Goal: Check status: Check status

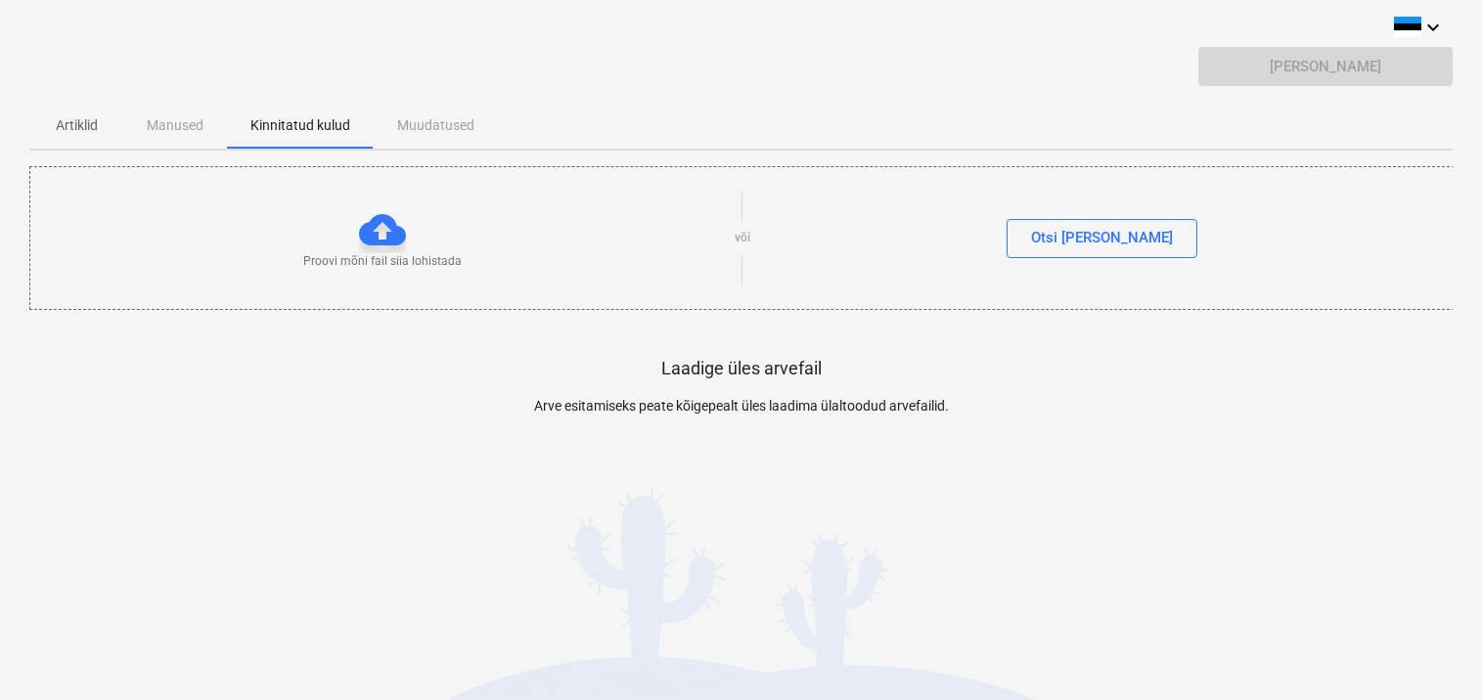
click at [170, 124] on div "Artiklid Manused Kinnitatud kulud Muudatused" at bounding box center [740, 125] width 1423 height 47
click at [321, 125] on p "Kinnitatud kulud" at bounding box center [300, 125] width 100 height 21
click at [77, 131] on p "Artiklid" at bounding box center [76, 125] width 47 height 21
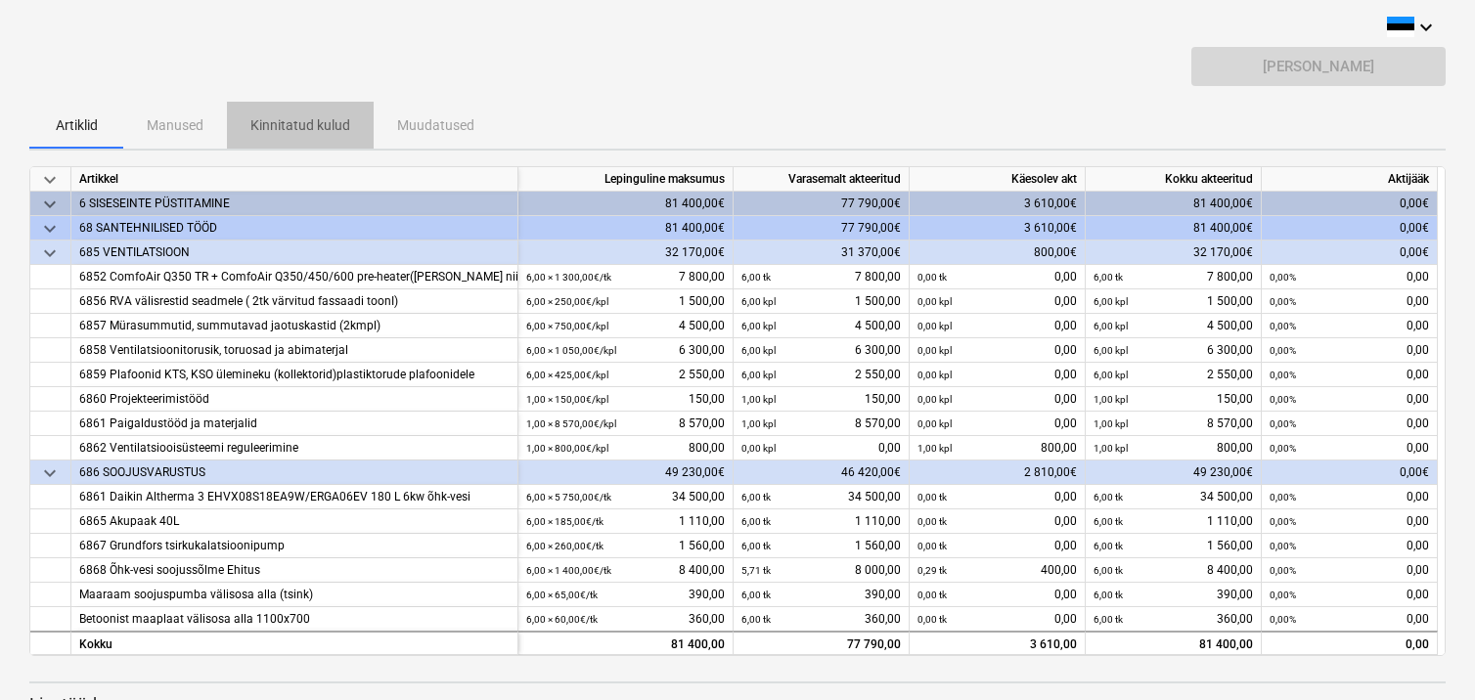
click at [309, 132] on p "Kinnitatud kulud" at bounding box center [300, 125] width 100 height 21
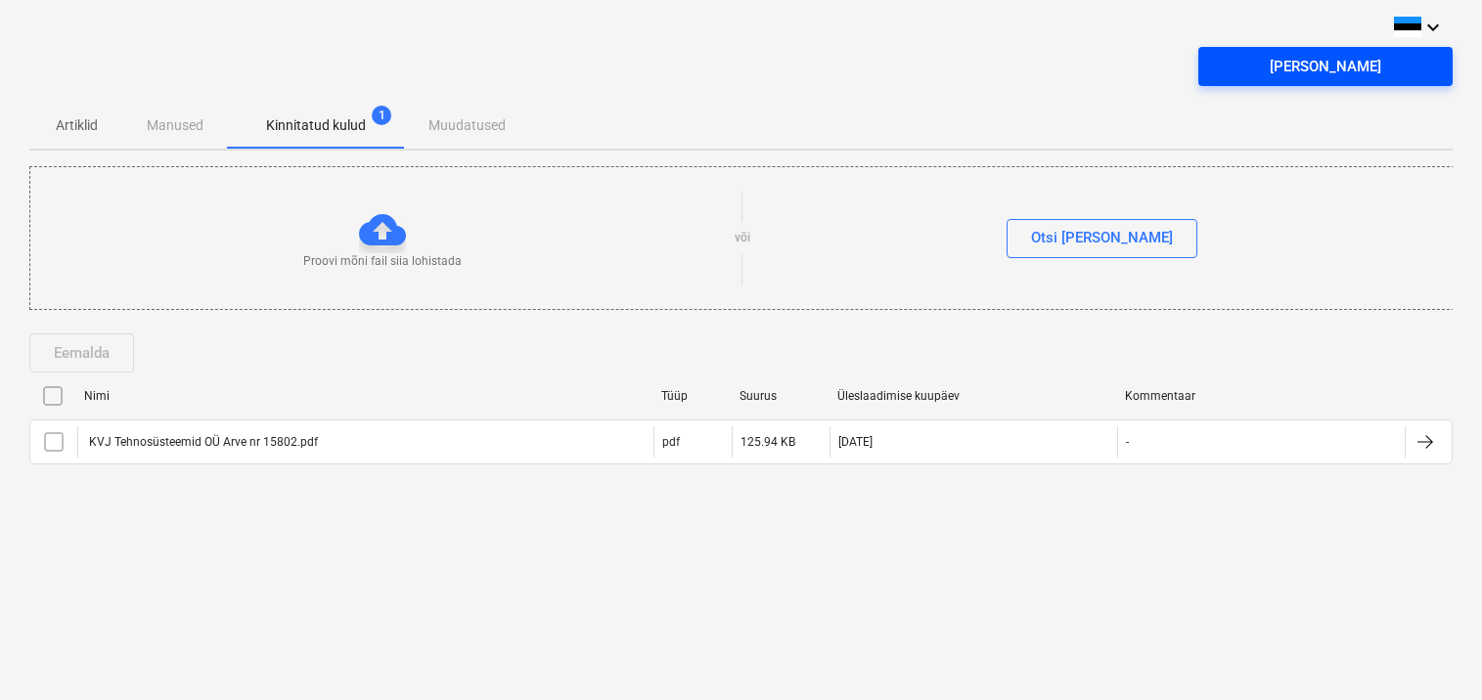
click at [1279, 74] on span "[PERSON_NAME]" at bounding box center [1324, 66] width 207 height 25
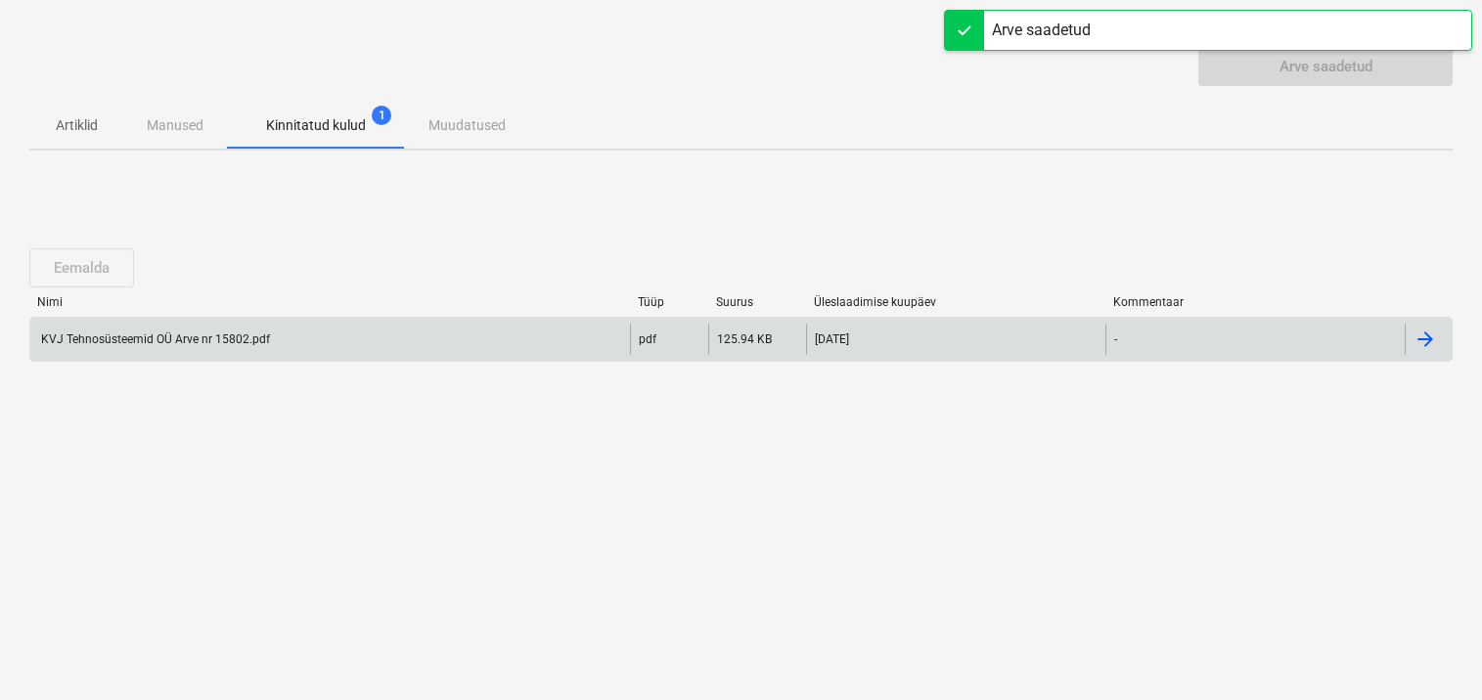
click at [142, 337] on div "KVJ Tehnosüsteemid OÜ Arve nr 15802.pdf" at bounding box center [154, 340] width 232 height 14
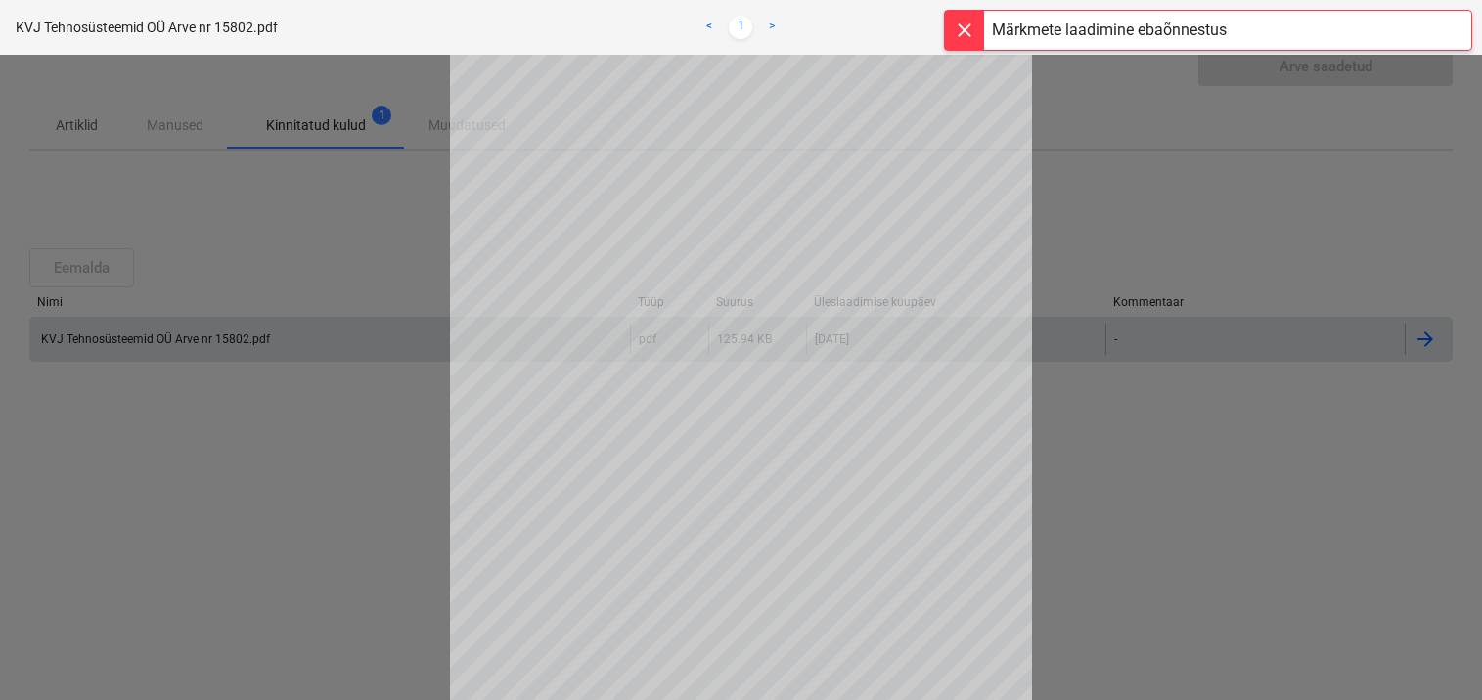
click at [965, 38] on div at bounding box center [964, 30] width 39 height 39
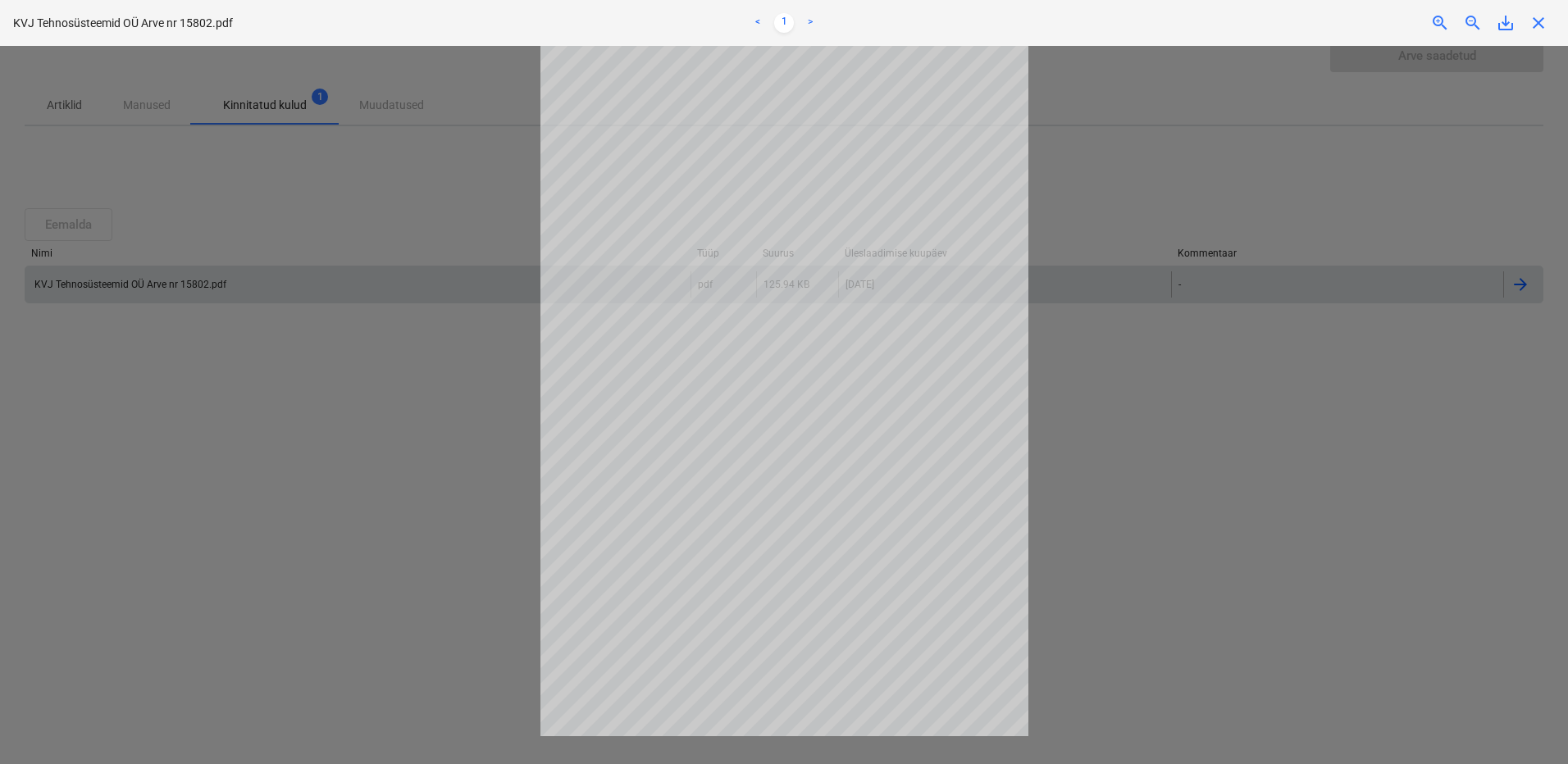
click at [1543, 27] on span "close" at bounding box center [1538, 23] width 19 height 19
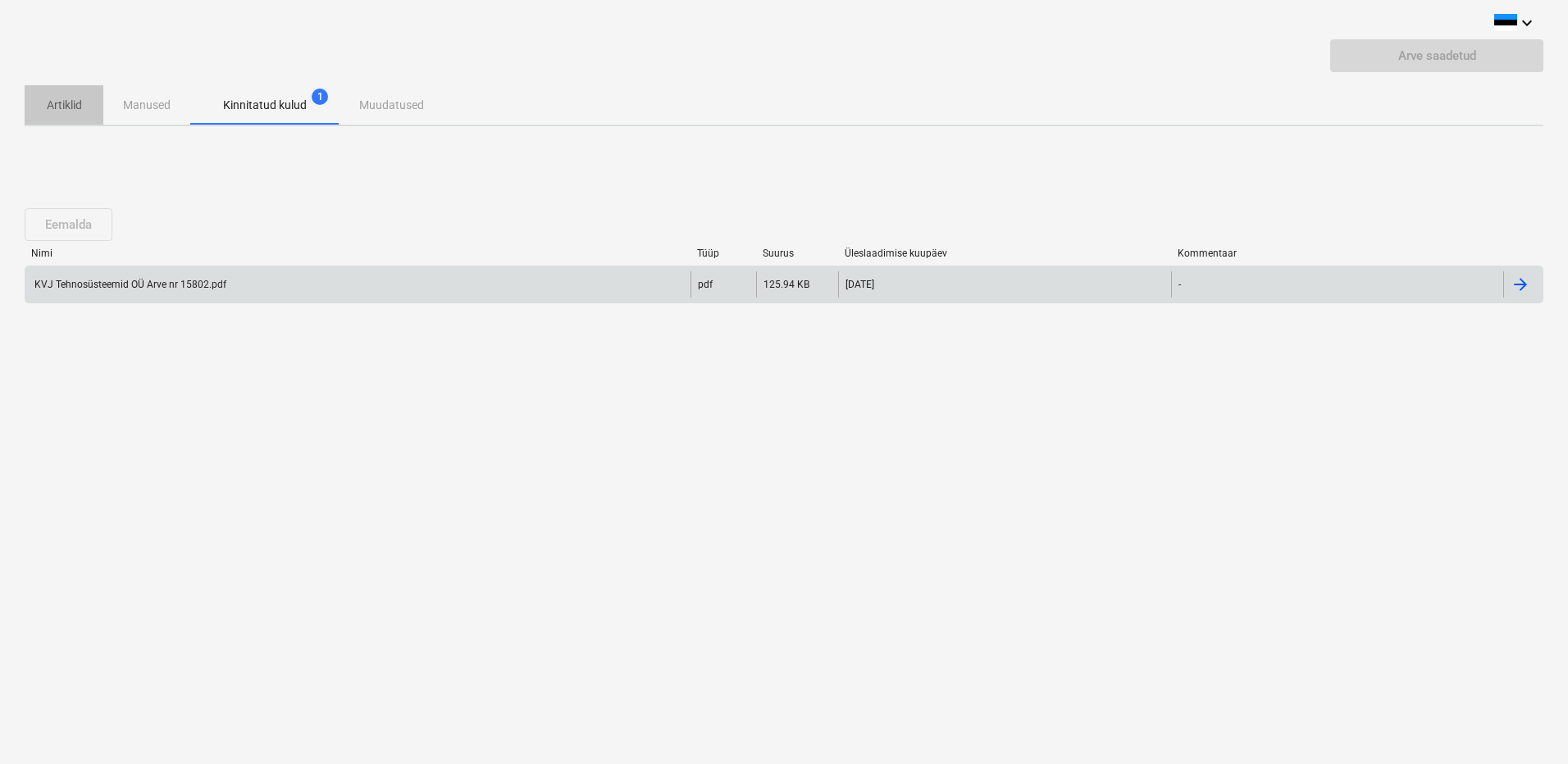
click at [52, 110] on p "Artiklid" at bounding box center [64, 105] width 39 height 18
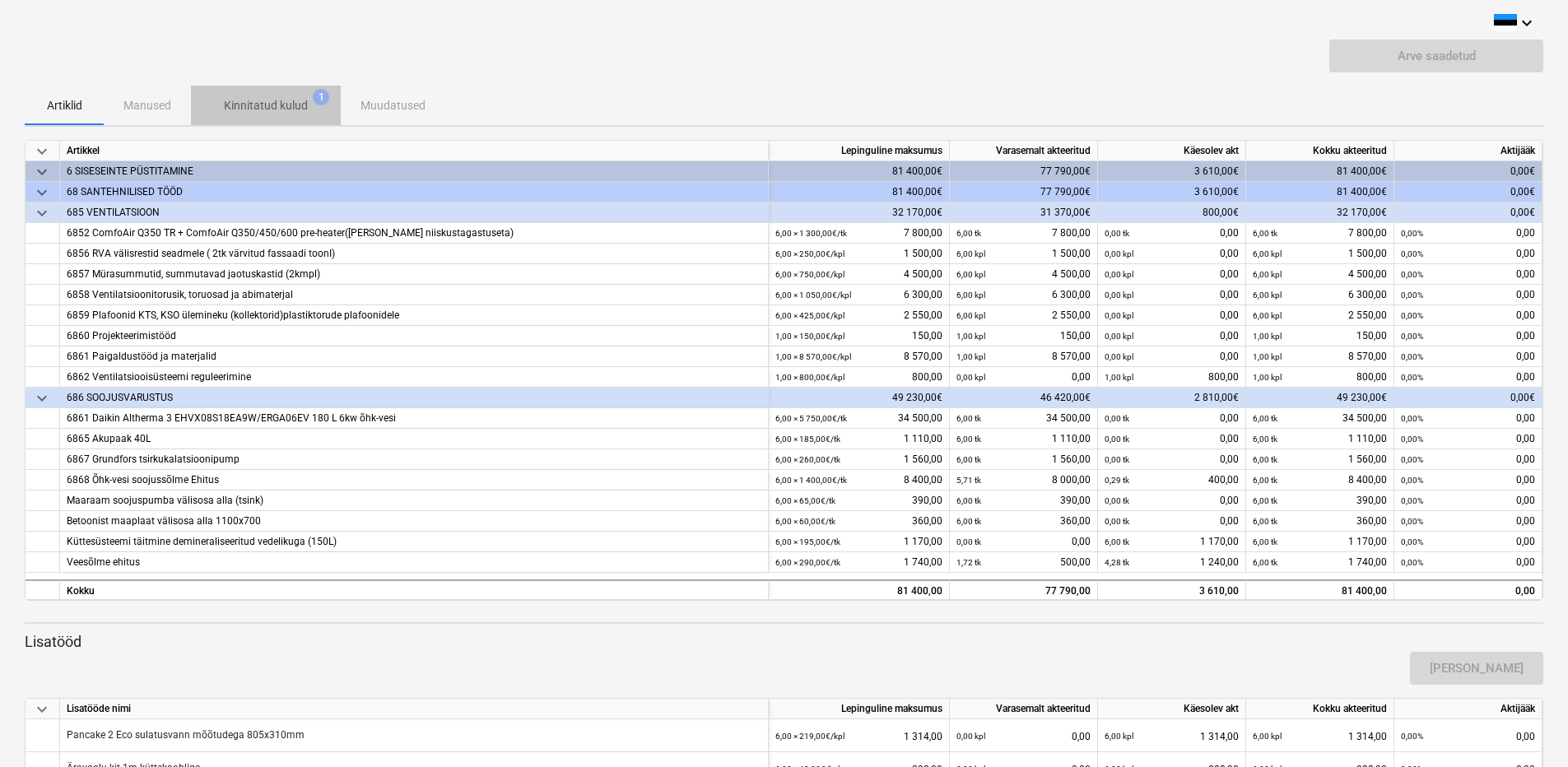
click at [268, 106] on p "Kinnitatud kulud" at bounding box center [266, 105] width 84 height 18
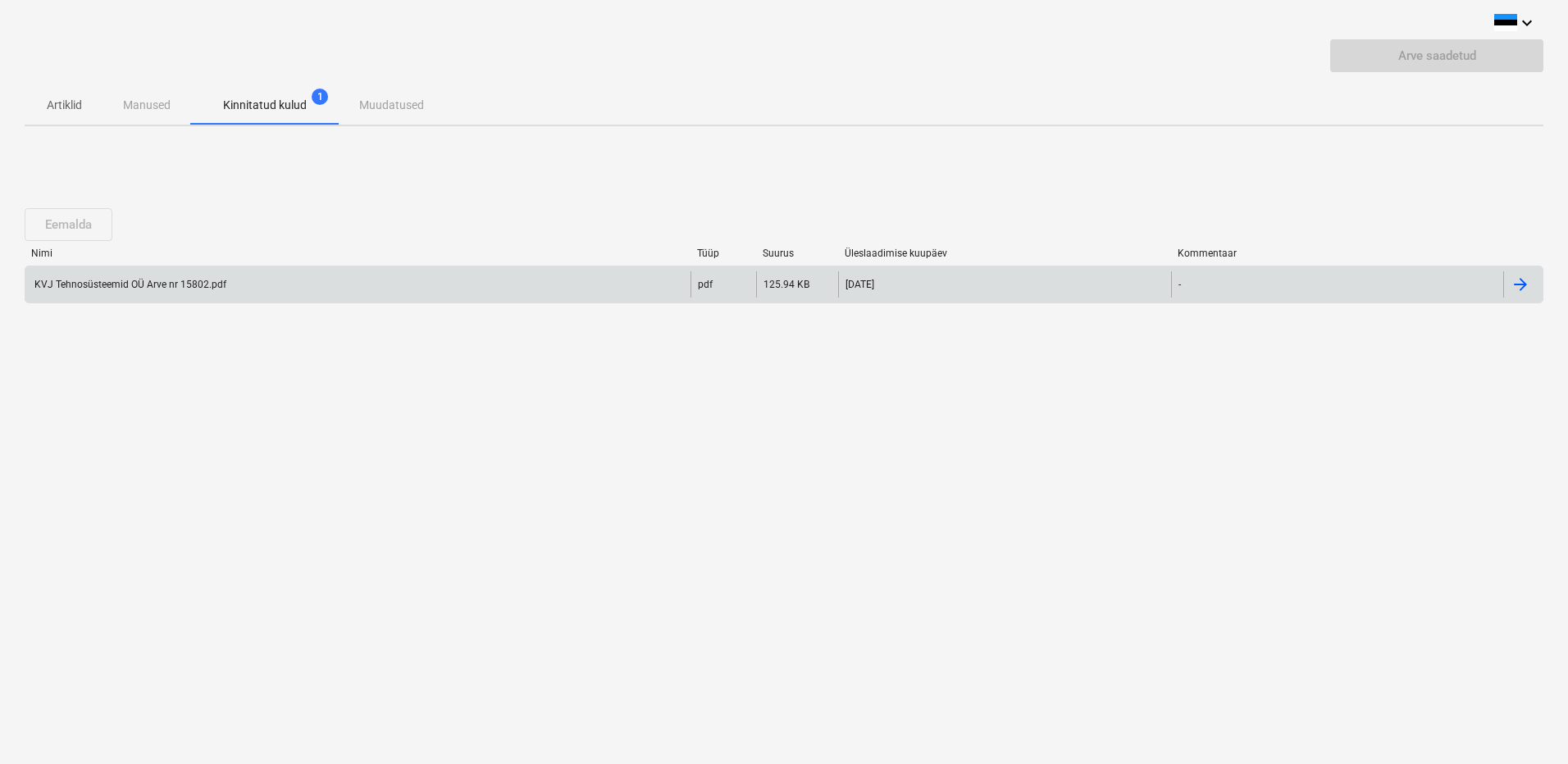
click at [167, 287] on div "KVJ Tehnosüsteemid OÜ Arve nr 15802.pdf" at bounding box center [129, 285] width 195 height 12
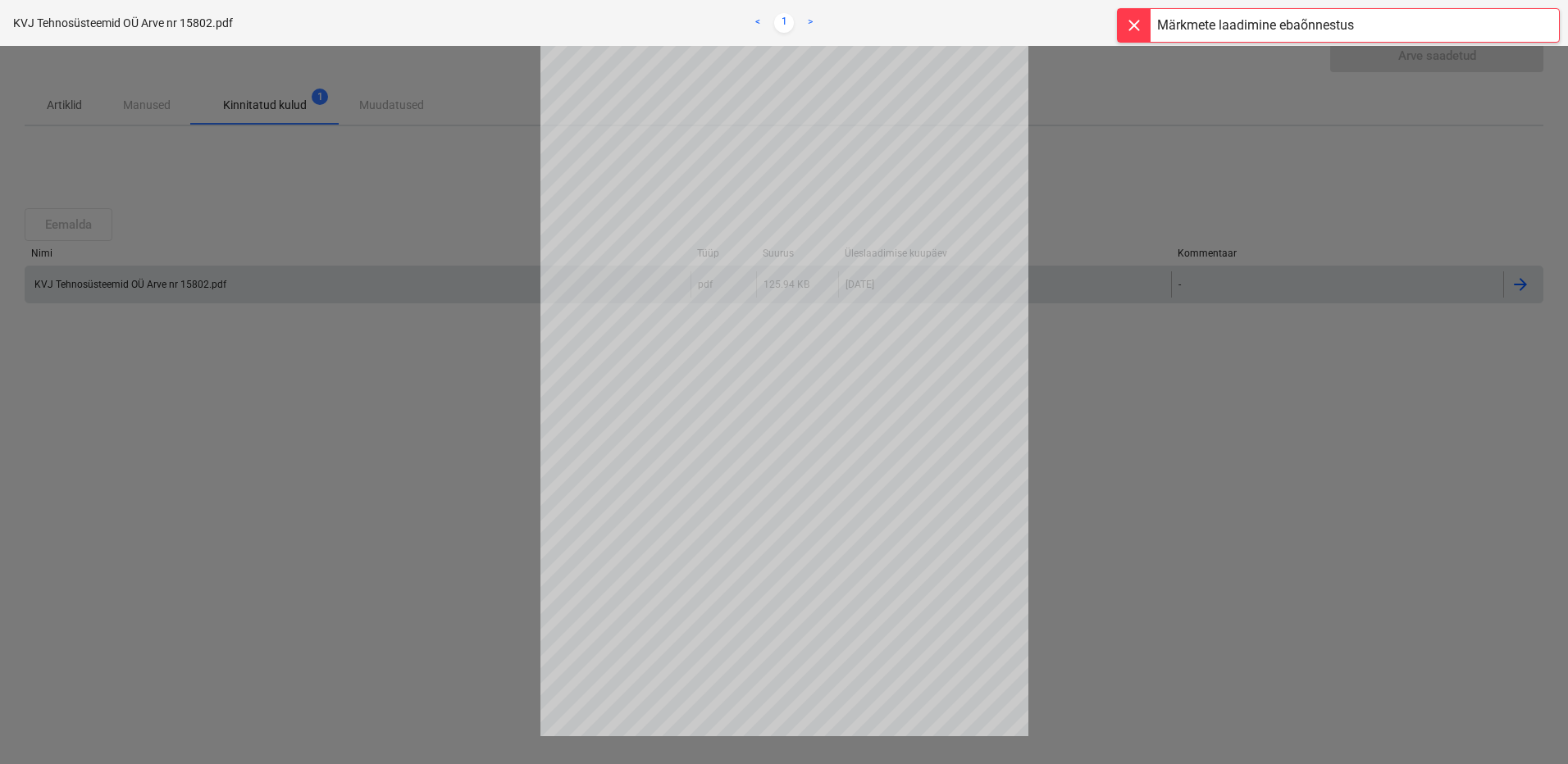
click at [1140, 25] on div at bounding box center [1134, 25] width 33 height 33
click at [1537, 24] on span "close" at bounding box center [1538, 23] width 19 height 19
